Goal: Task Accomplishment & Management: Manage account settings

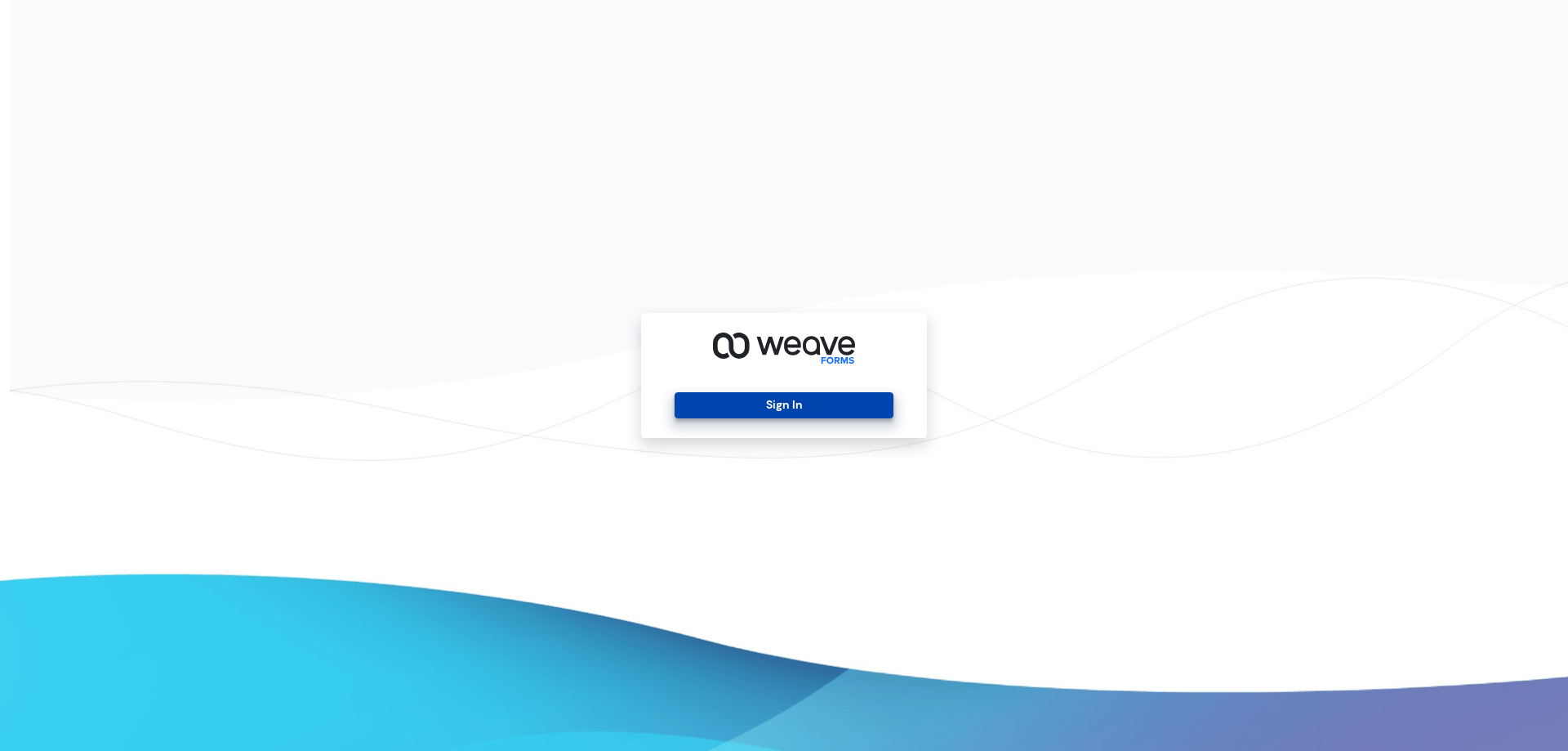
click at [824, 409] on button "Sign In" at bounding box center [784, 405] width 218 height 27
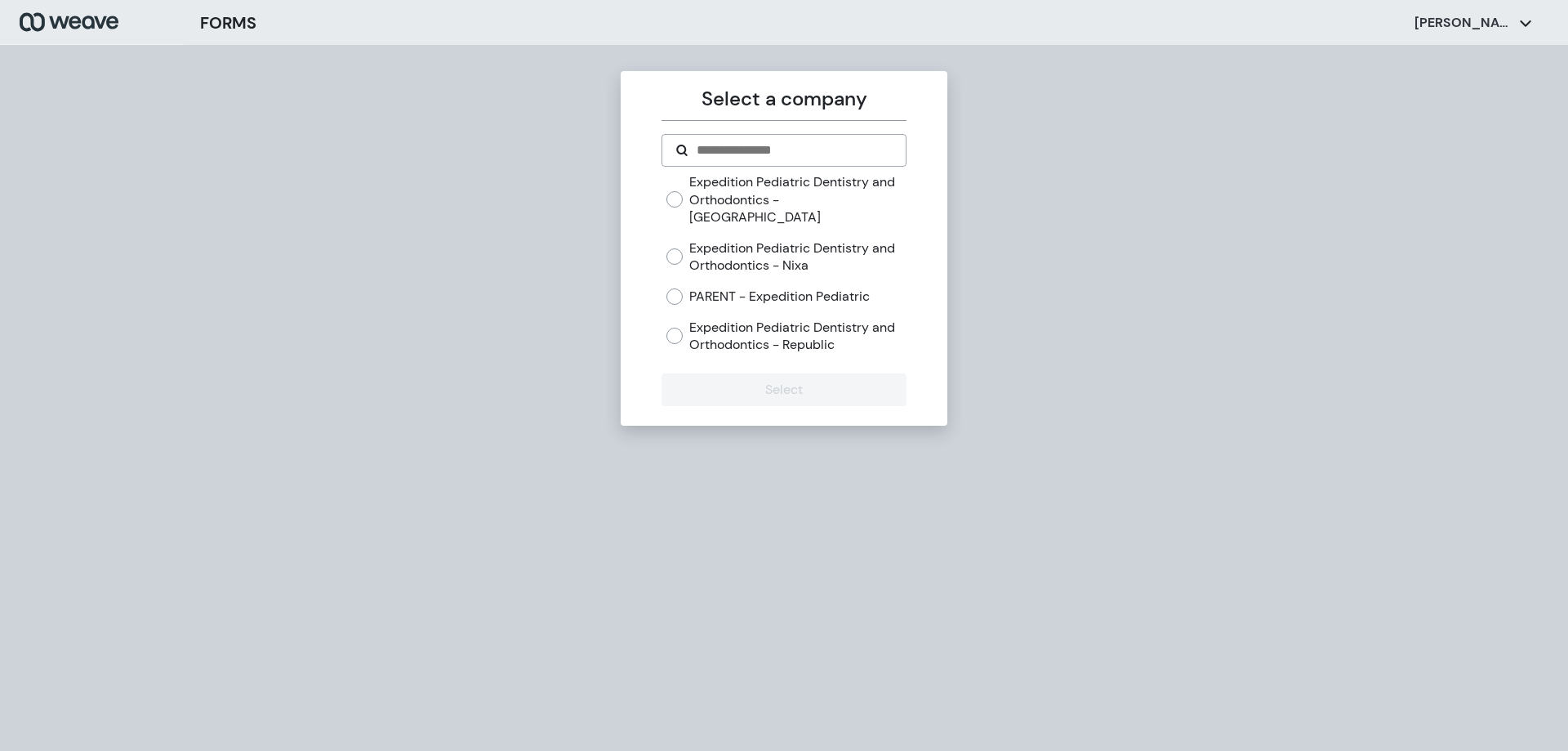
click at [709, 240] on label "Expedition Pediatric Dentistry and Orthodontics - Nixa" at bounding box center [797, 257] width 217 height 35
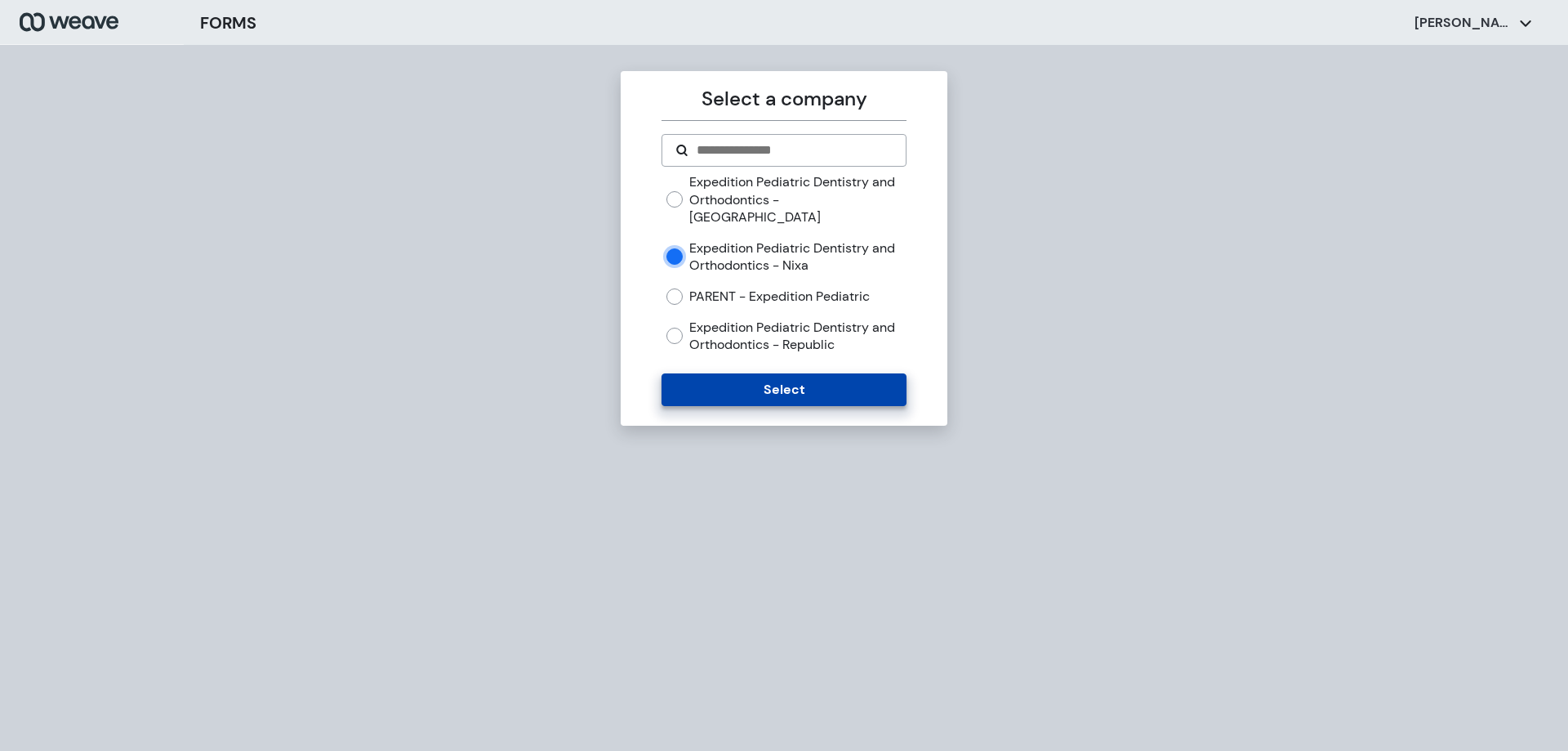
click at [783, 377] on button "Select" at bounding box center [783, 390] width 244 height 33
